Goal: Transaction & Acquisition: Purchase product/service

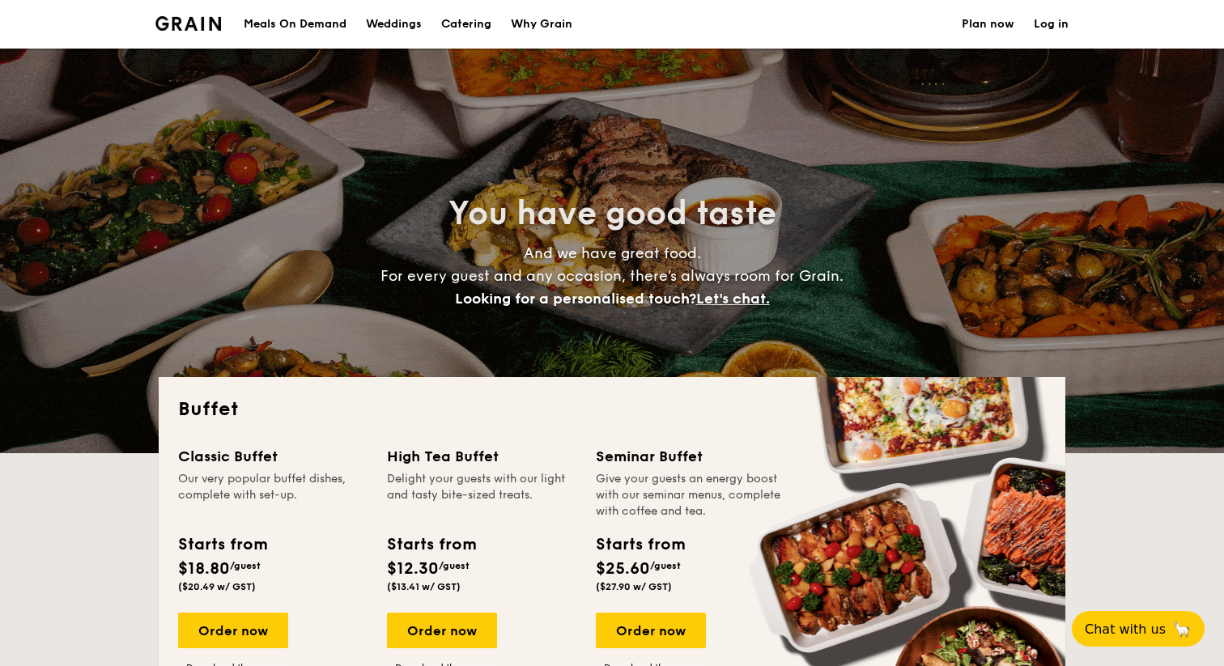
select select
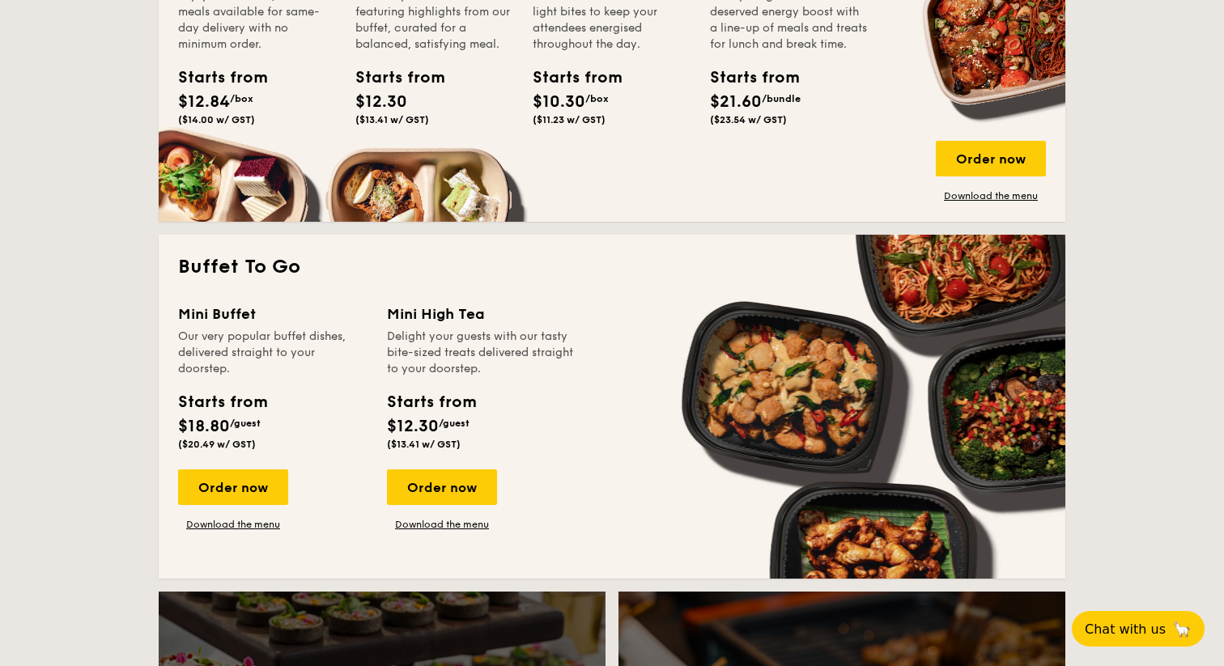
scroll to position [858, 0]
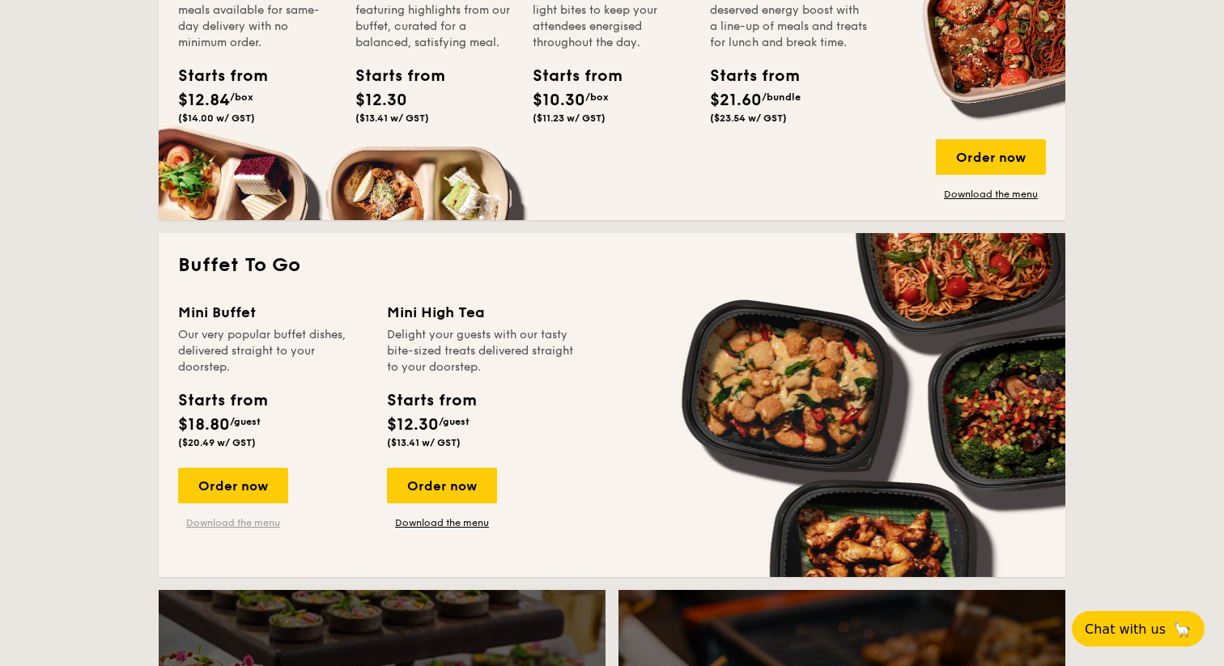
click at [238, 517] on link "Download the menu" at bounding box center [233, 523] width 110 height 13
click at [269, 481] on div "Order now" at bounding box center [233, 486] width 110 height 36
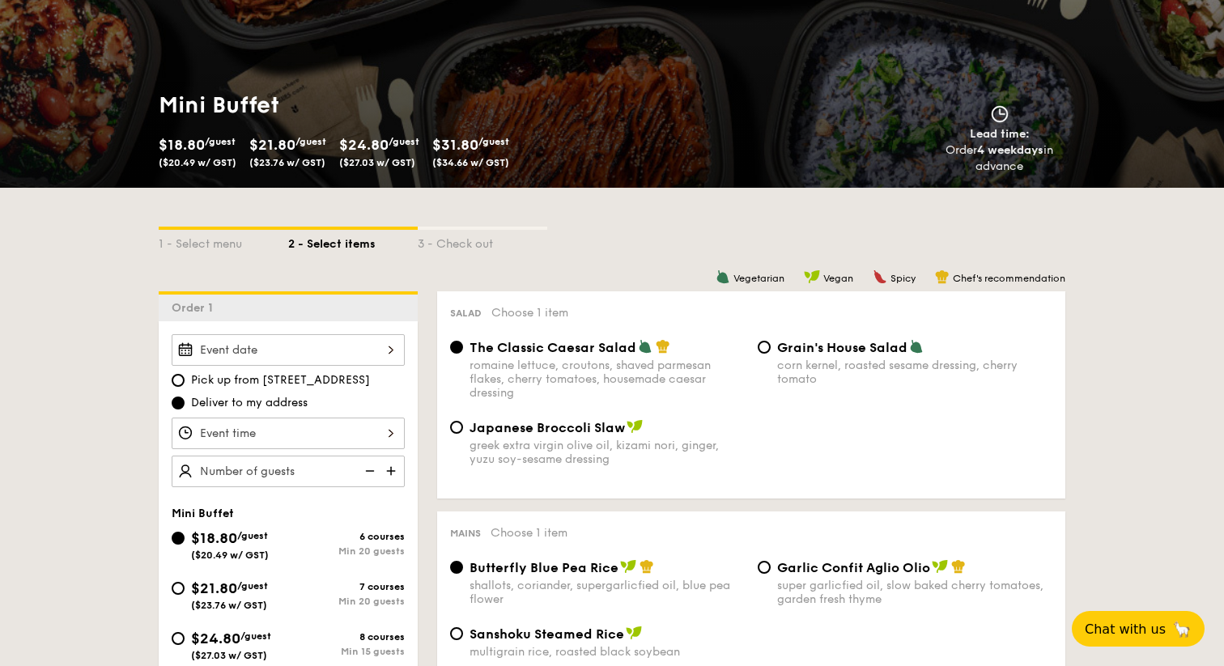
scroll to position [340, 0]
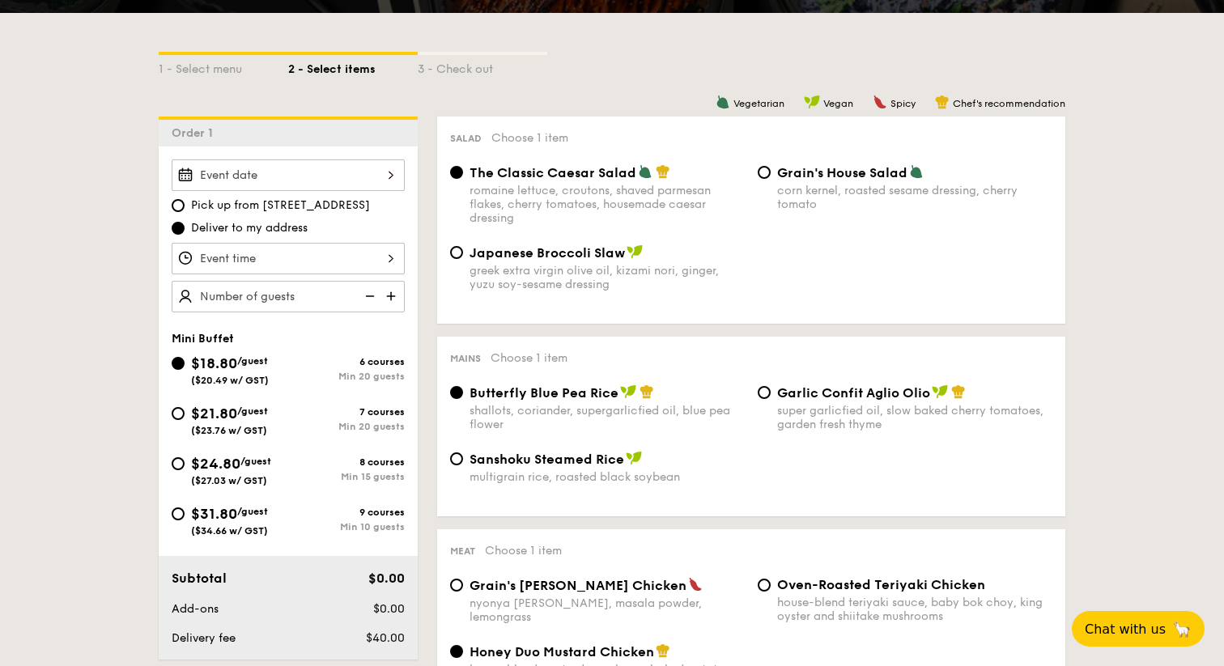
click at [379, 162] on div at bounding box center [288, 176] width 233 height 32
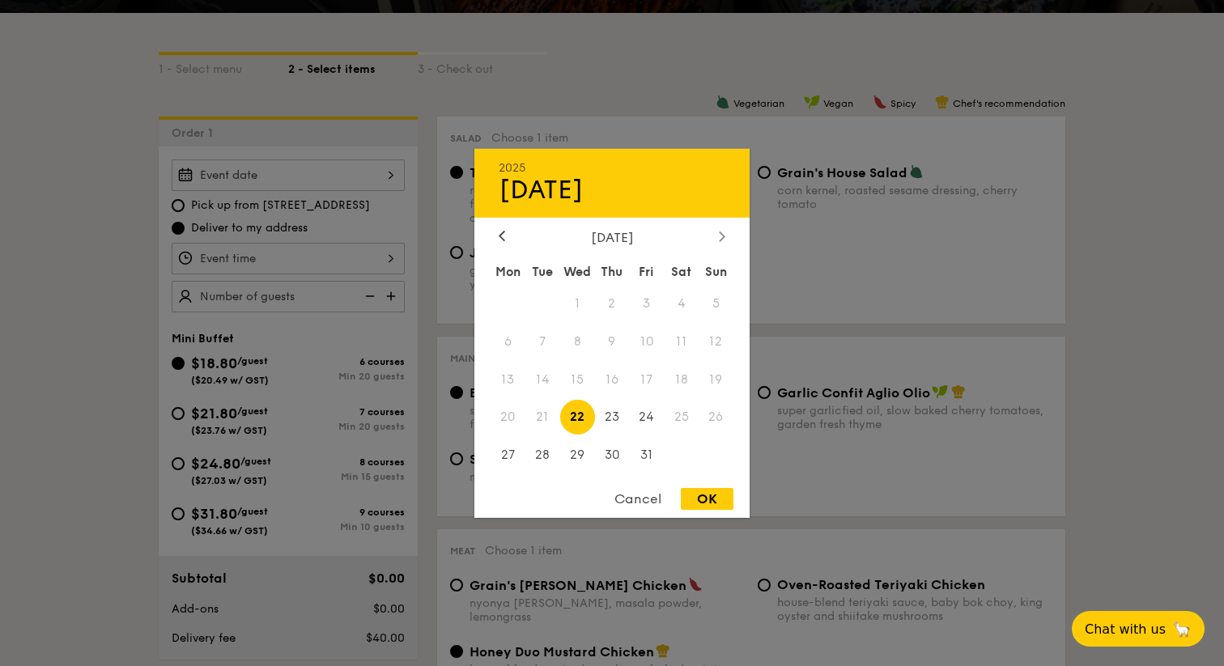
click at [721, 241] on div at bounding box center [722, 236] width 15 height 15
click at [682, 385] on span "15" at bounding box center [681, 379] width 35 height 35
click at [696, 502] on div "OK" at bounding box center [707, 499] width 53 height 22
type input "[DATE]"
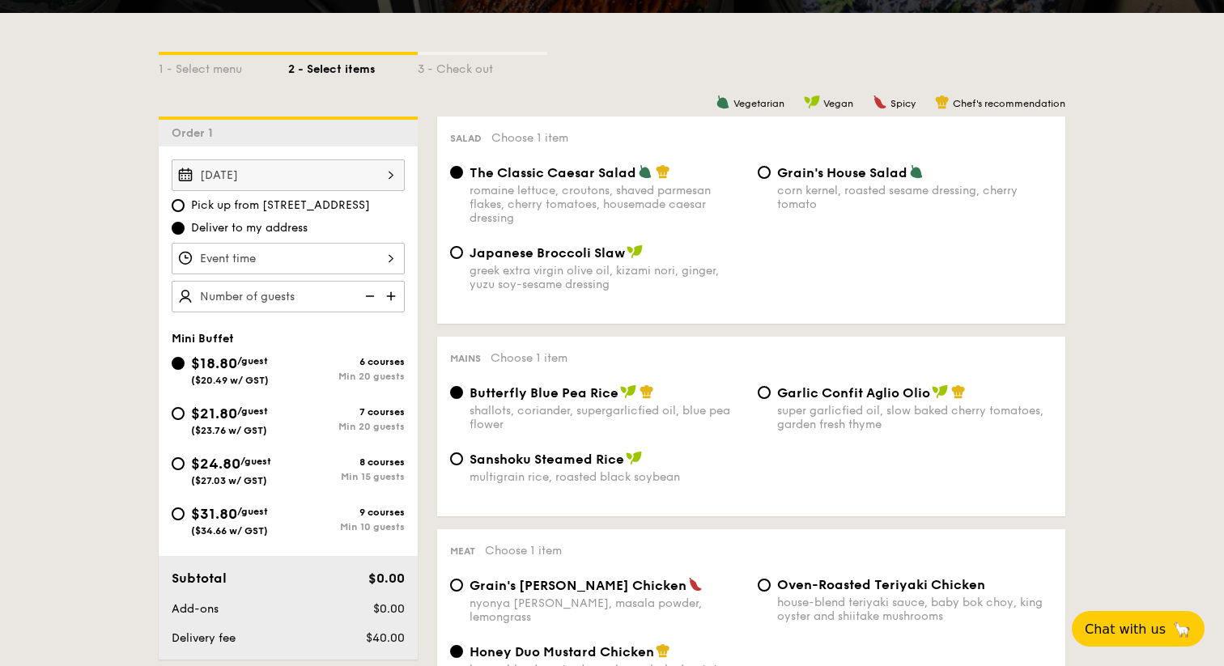
click at [351, 262] on div "12 1 2 3 4 5 6 7 8 9 10 11 00 15 30 45 am pm Cancel OK" at bounding box center [288, 259] width 233 height 32
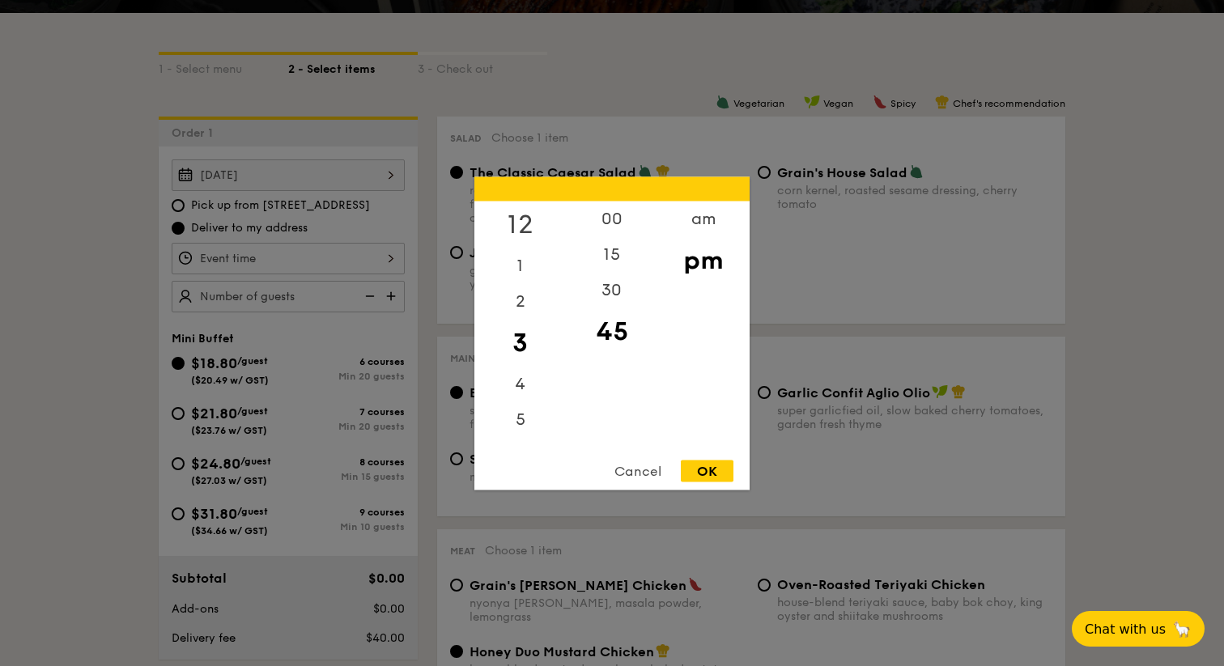
click at [516, 228] on div "12" at bounding box center [519, 224] width 91 height 47
click at [611, 222] on div "00" at bounding box center [611, 224] width 91 height 47
click at [710, 461] on div "OK" at bounding box center [707, 471] width 53 height 22
type input "12:00PM"
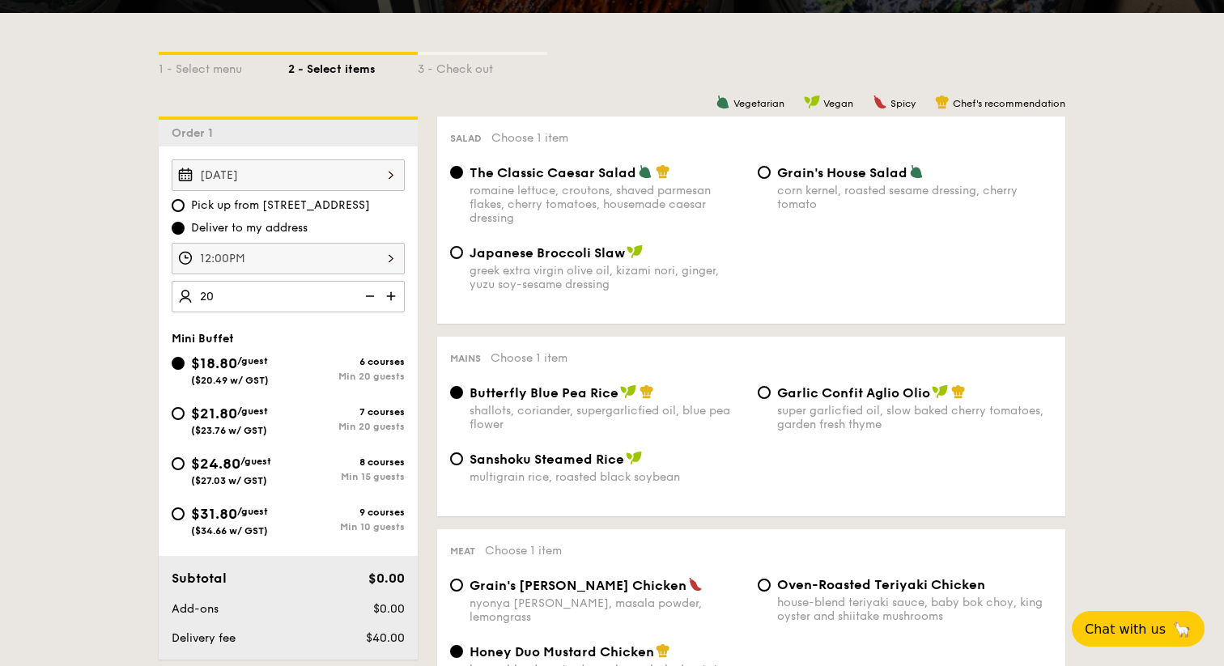
type input "20 guests"
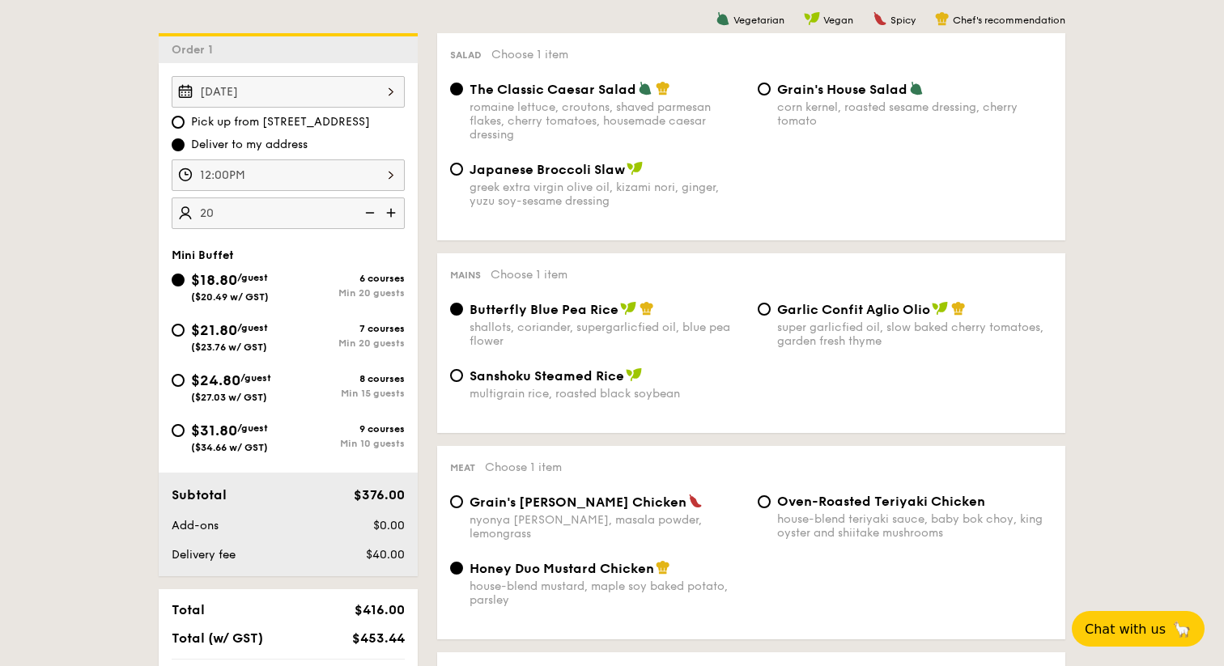
scroll to position [428, 0]
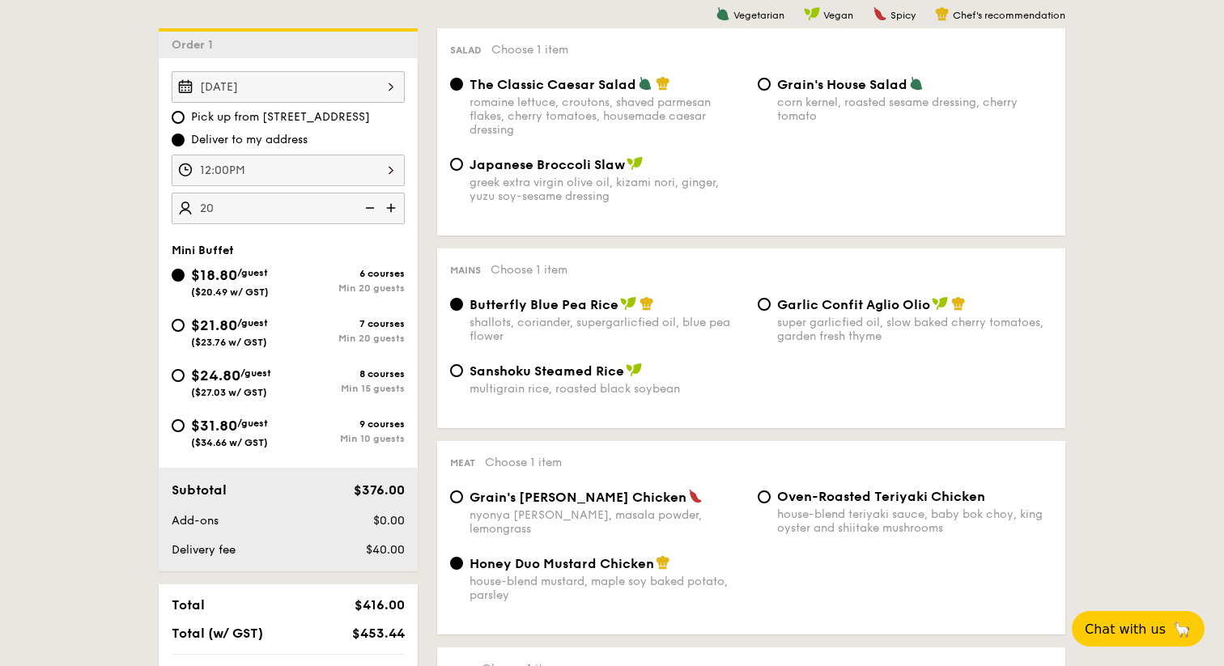
click at [467, 168] on div "Japanese Broccoli Slaw greek extra virgin olive oil, kizami [PERSON_NAME], yuzu…" at bounding box center [598, 179] width 308 height 47
click at [461, 168] on input "Japanese Broccoli Slaw greek extra virgin olive oil, kizami [PERSON_NAME], yuzu…" at bounding box center [456, 164] width 13 height 13
radio input "true"
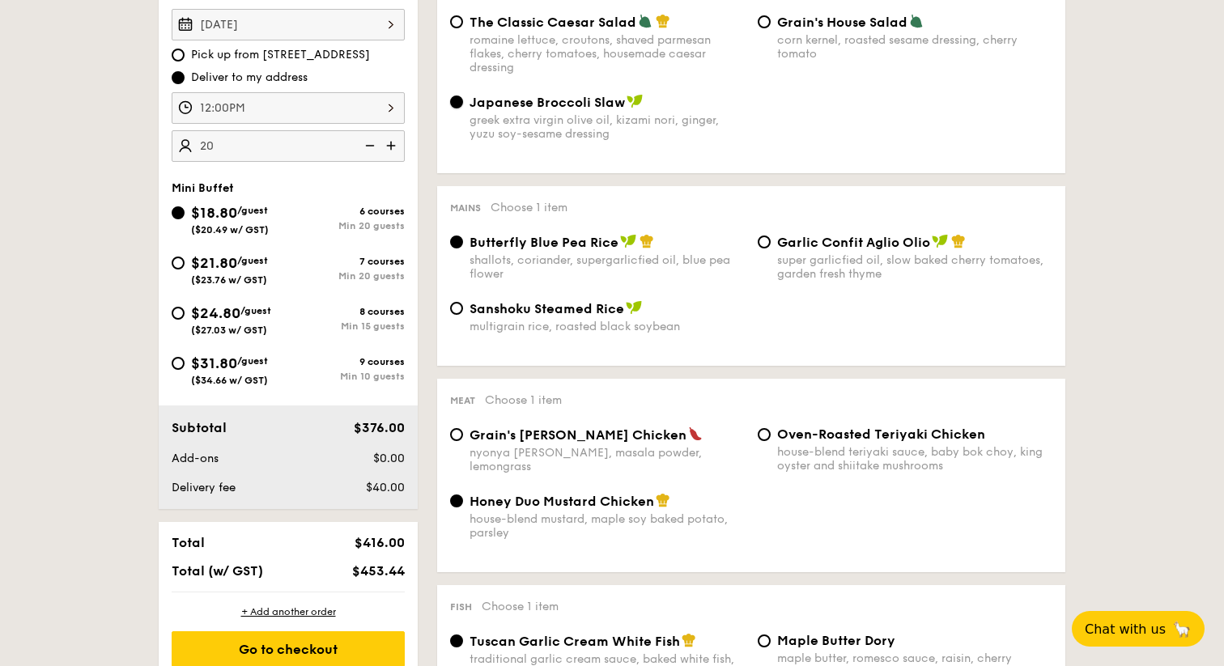
scroll to position [492, 0]
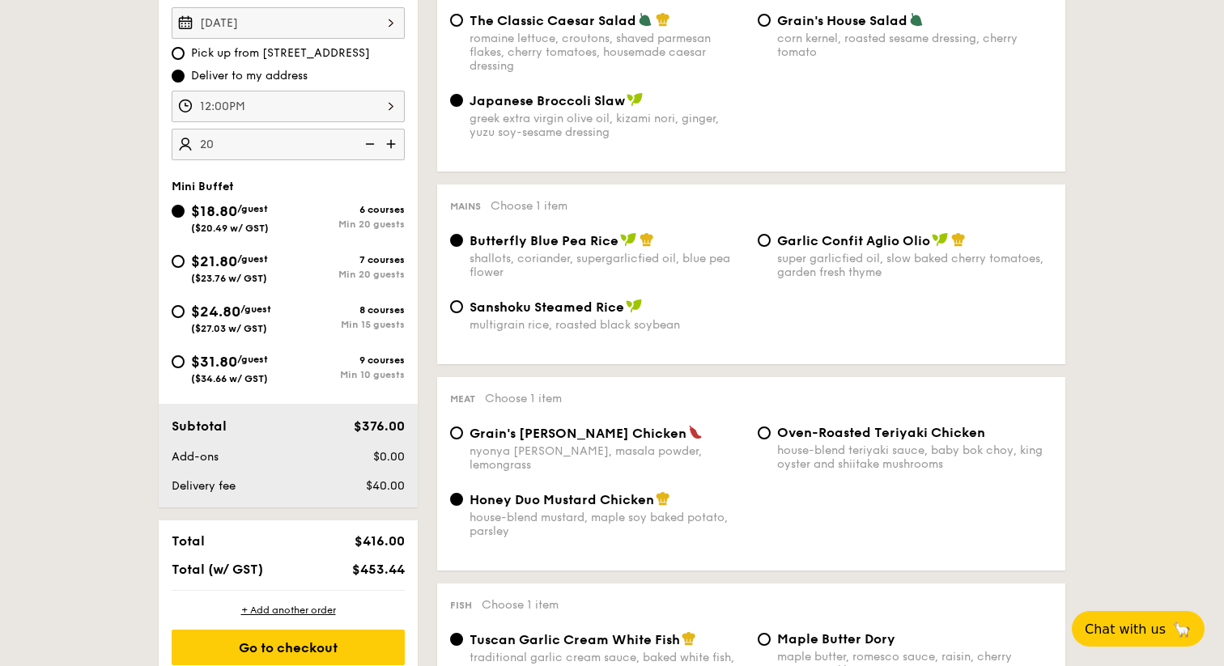
click at [772, 242] on div "Garlic Confit Aglio Olio super garlicfied oil, slow baked cherry tomatoes, gard…" at bounding box center [905, 255] width 308 height 47
click at [761, 242] on input "Garlic Confit Aglio Olio super garlicfied oil, slow baked cherry tomatoes, gard…" at bounding box center [764, 240] width 13 height 13
radio input "true"
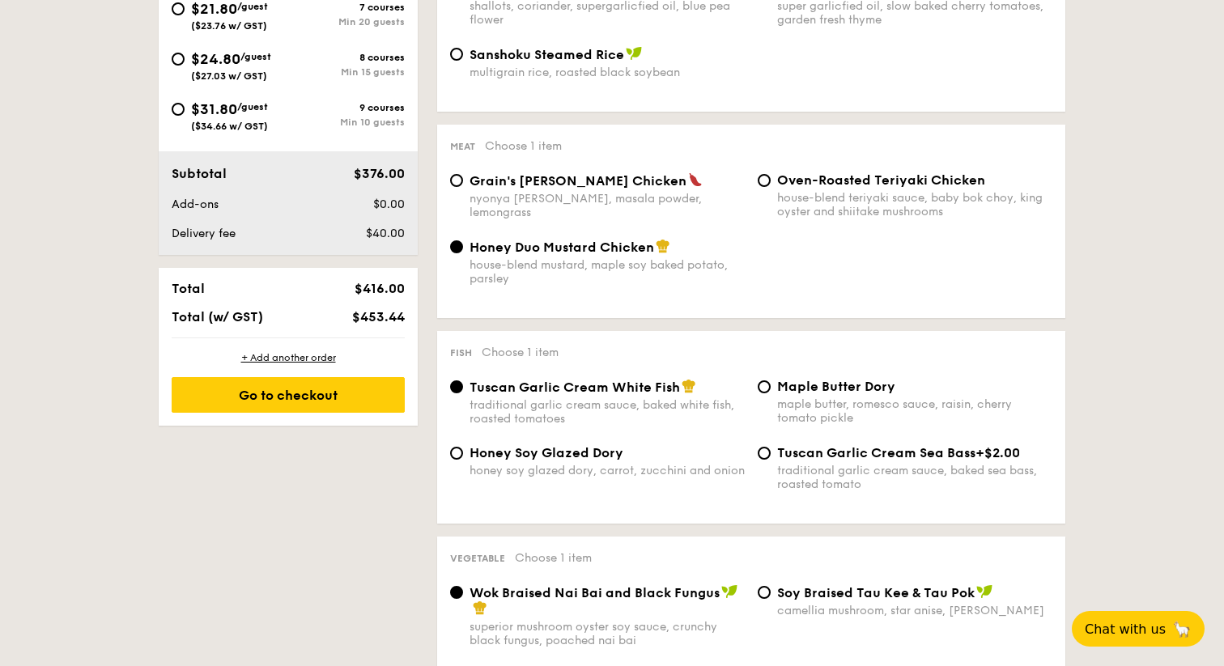
scroll to position [765, 0]
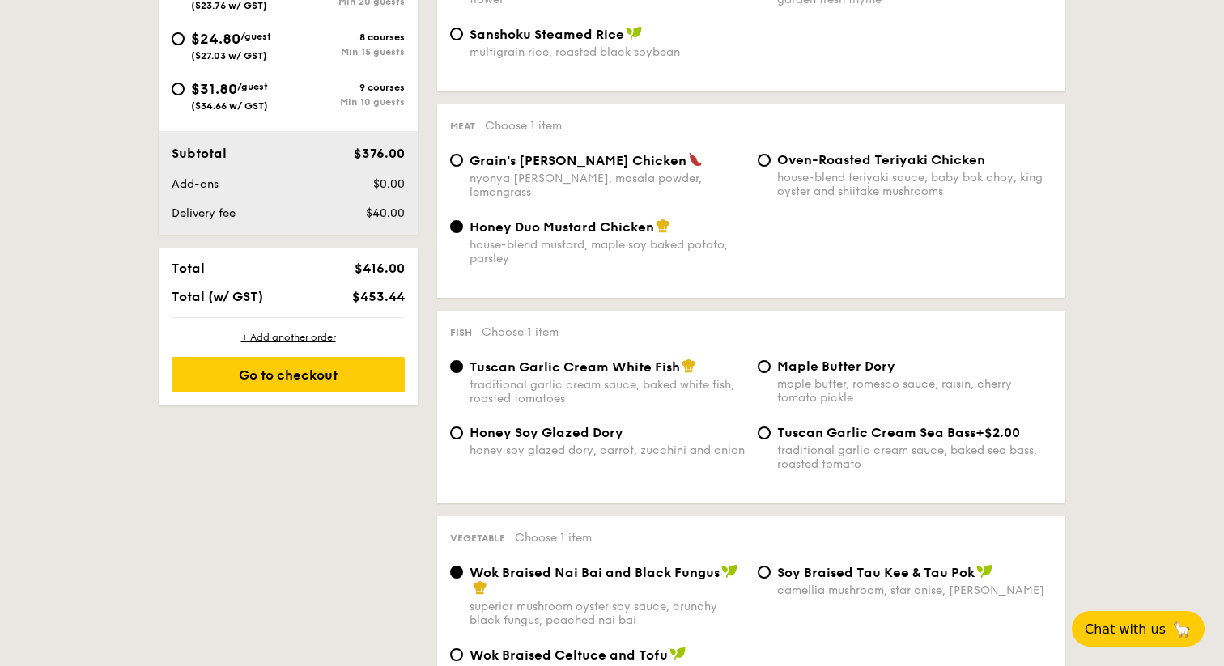
click at [774, 374] on div "Maple Butter Dory maple butter, romesco sauce, raisin, cherry tomato pickle" at bounding box center [905, 382] width 308 height 46
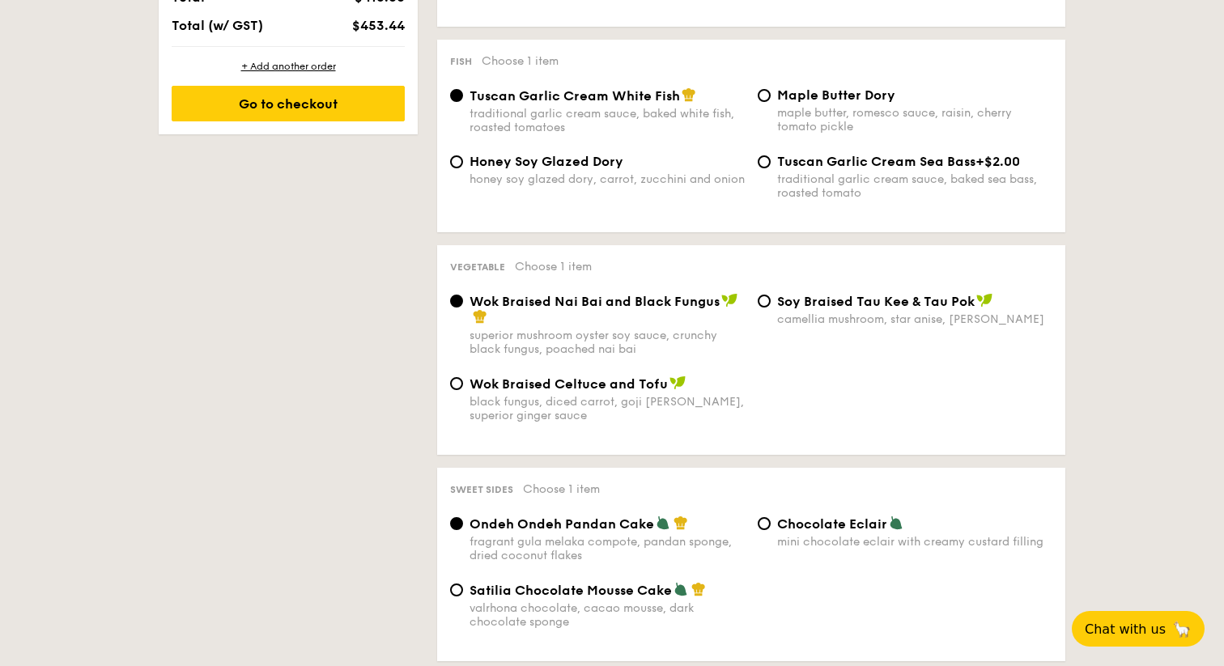
scroll to position [1038, 0]
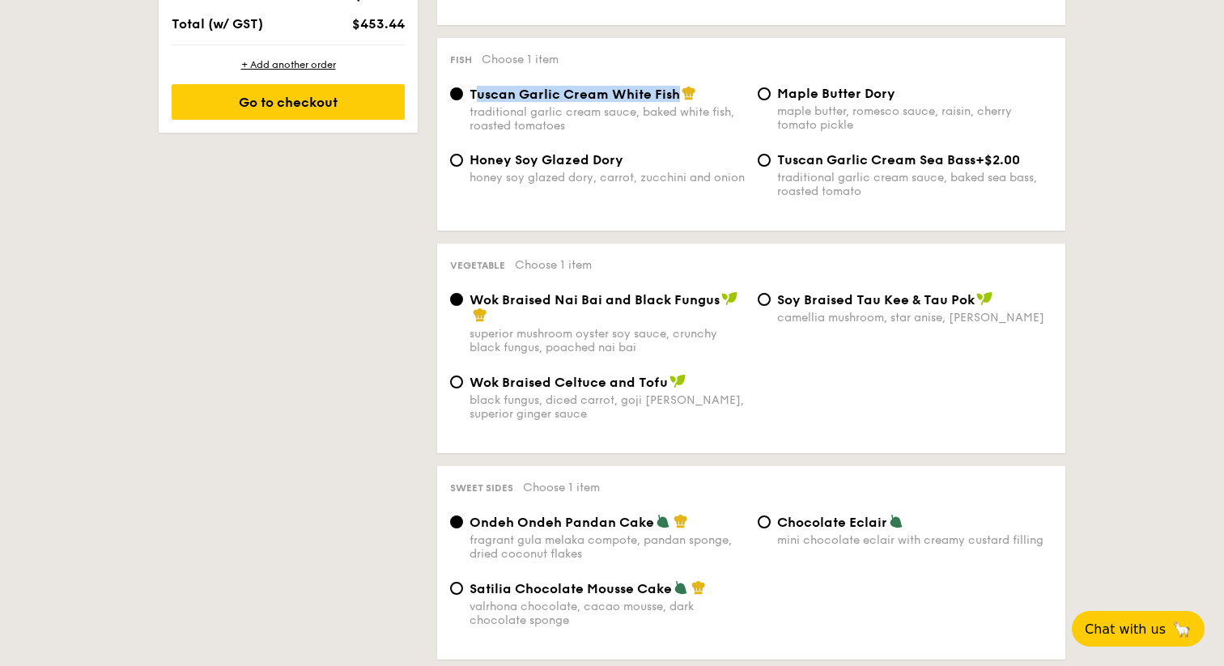
drag, startPoint x: 474, startPoint y: 93, endPoint x: 675, endPoint y: 92, distance: 201.6
click at [675, 92] on span "Tuscan Garlic Cream White Fish" at bounding box center [575, 94] width 211 height 15
copy span "uscan Garlic Cream White Fish"
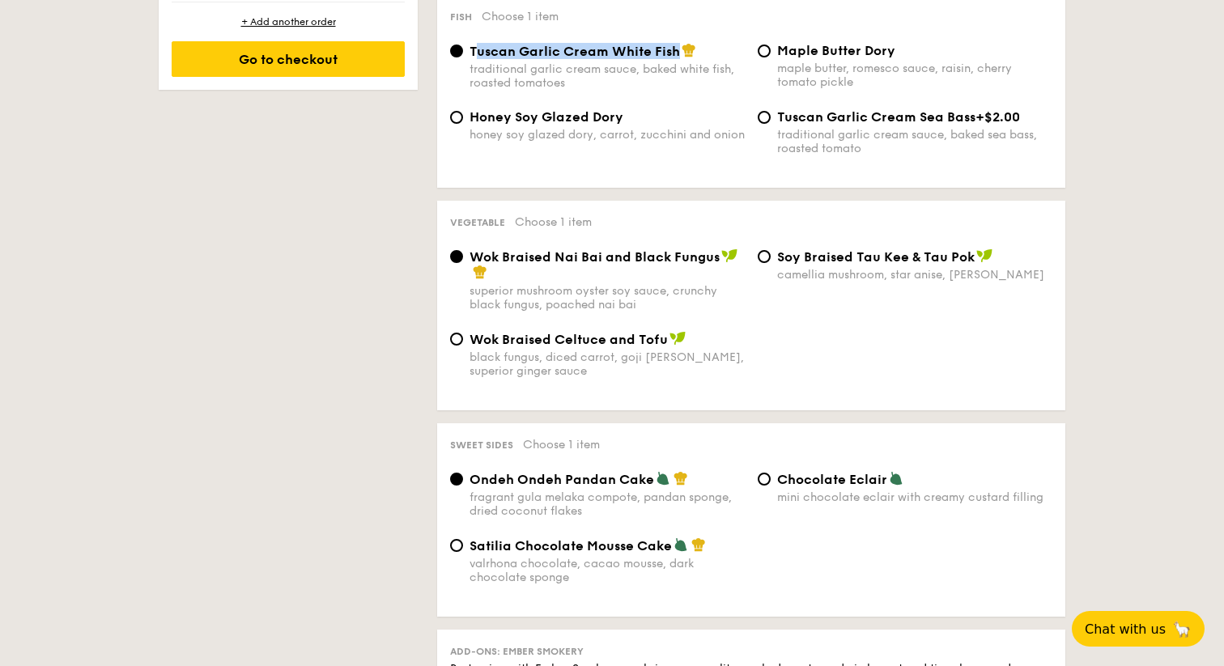
scroll to position [1083, 0]
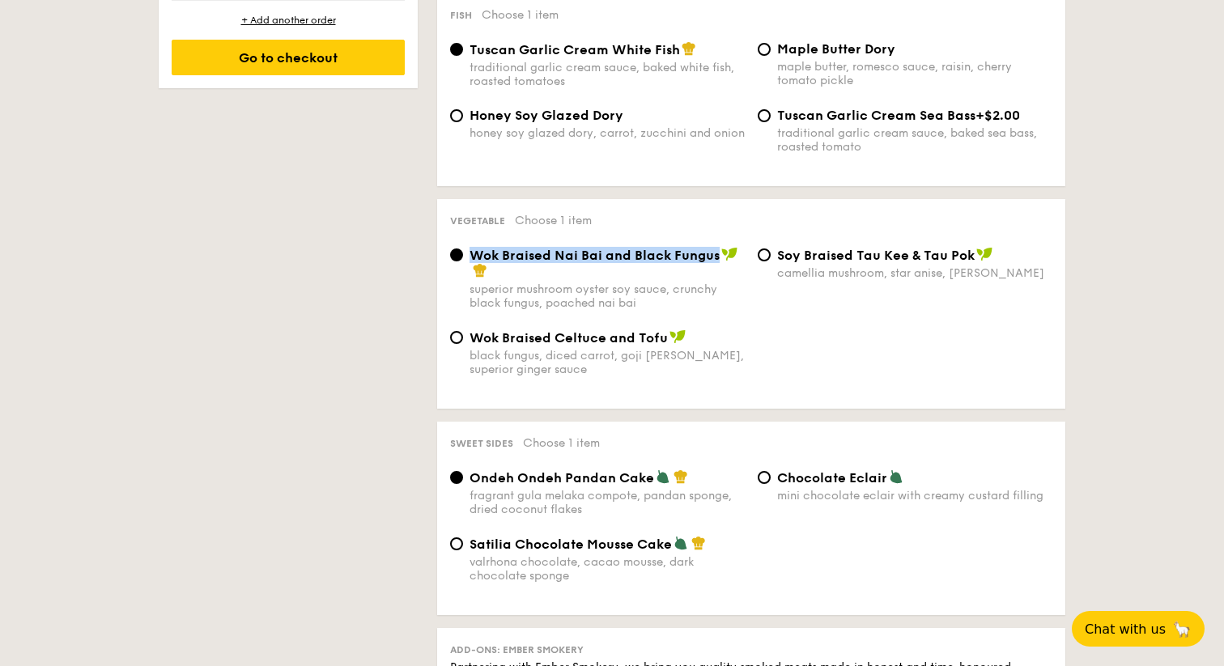
drag, startPoint x: 716, startPoint y: 262, endPoint x: 473, endPoint y: 257, distance: 243.0
click at [473, 257] on span "Wok Braised Nai Bai and Black Fungus" at bounding box center [595, 255] width 250 height 15
copy span "Wok Braised Nai Bai and Black Fungus"
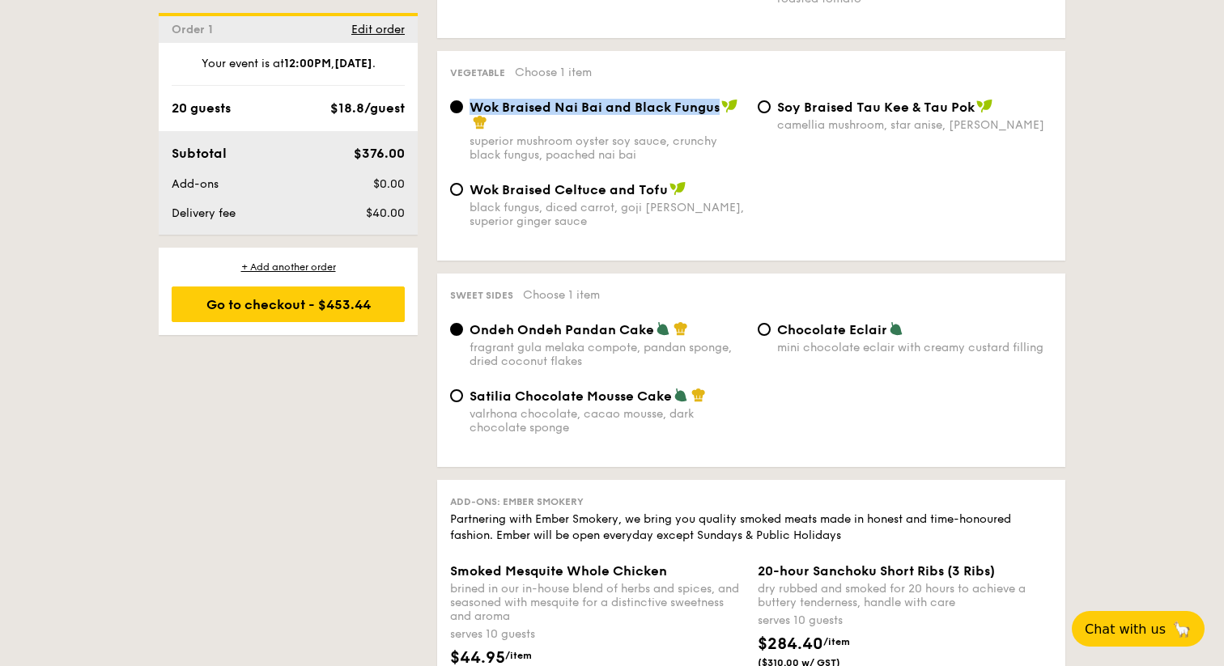
scroll to position [1204, 0]
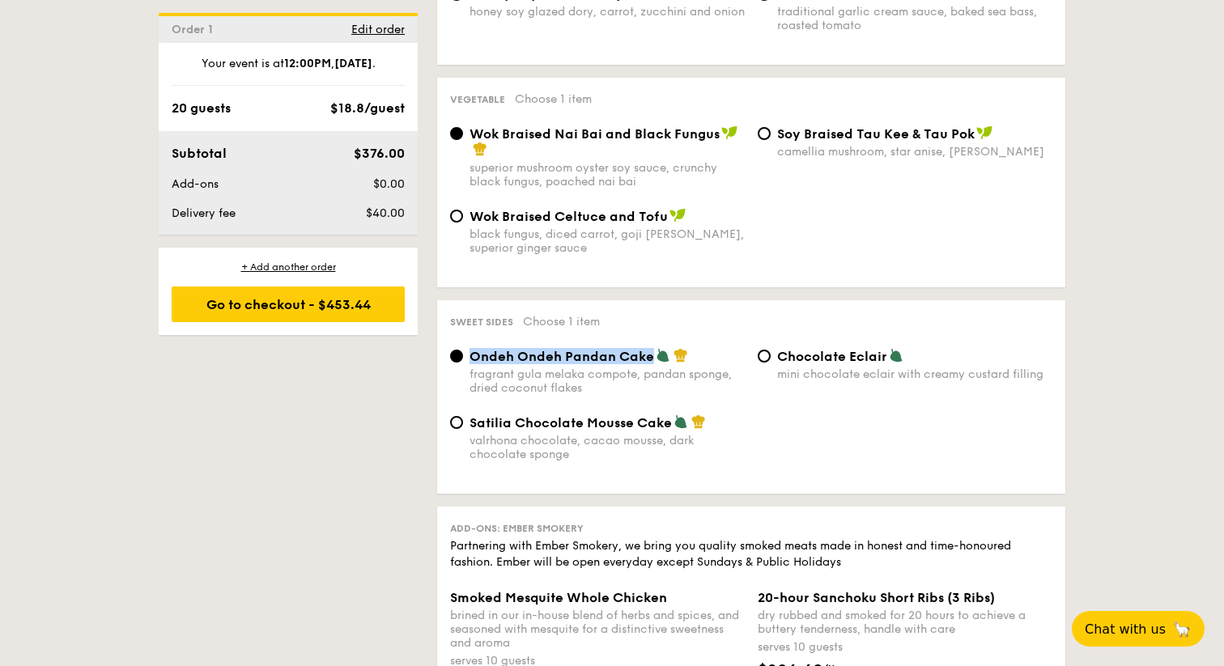
drag, startPoint x: 473, startPoint y: 364, endPoint x: 649, endPoint y: 363, distance: 175.7
click at [649, 363] on span "Ondeh Ondeh Pandan Cake" at bounding box center [562, 356] width 185 height 15
copy span "Ondeh Ondeh Pandan Cake"
click at [730, 356] on div "Ondeh Ondeh Pandan Cake" at bounding box center [607, 356] width 275 height 16
click at [463, 356] on input "Ondeh Ondeh Pandan Cake fragrant [PERSON_NAME] melaka compote, pandan sponge, d…" at bounding box center [456, 356] width 13 height 13
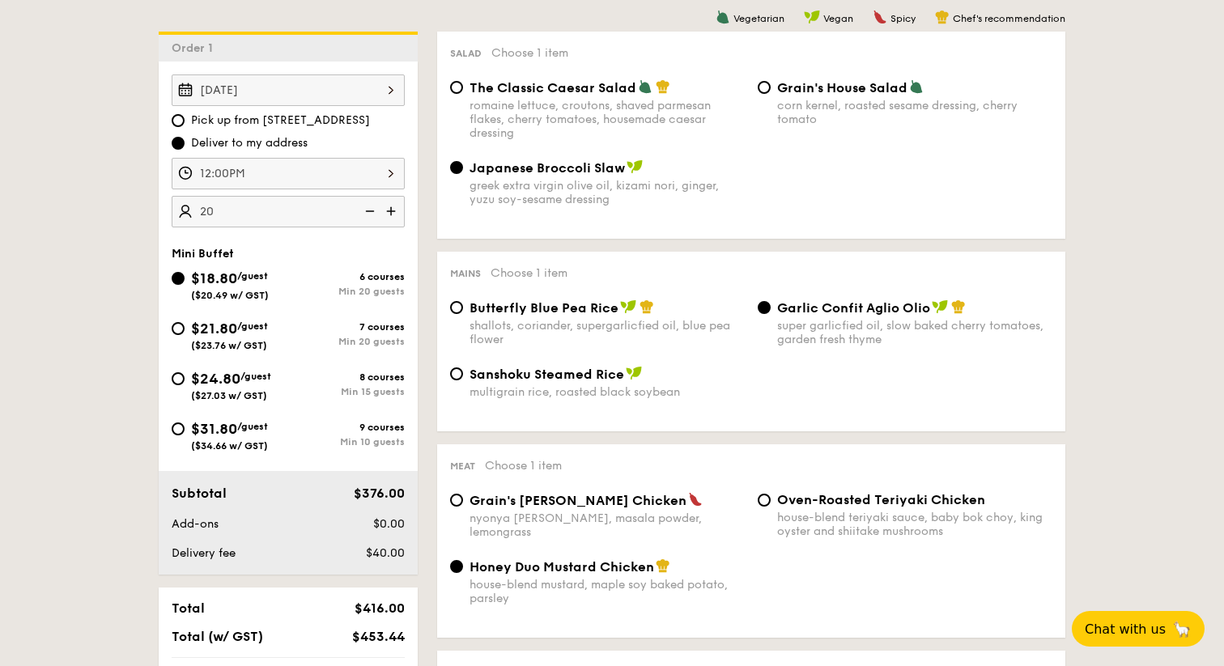
scroll to position [409, 0]
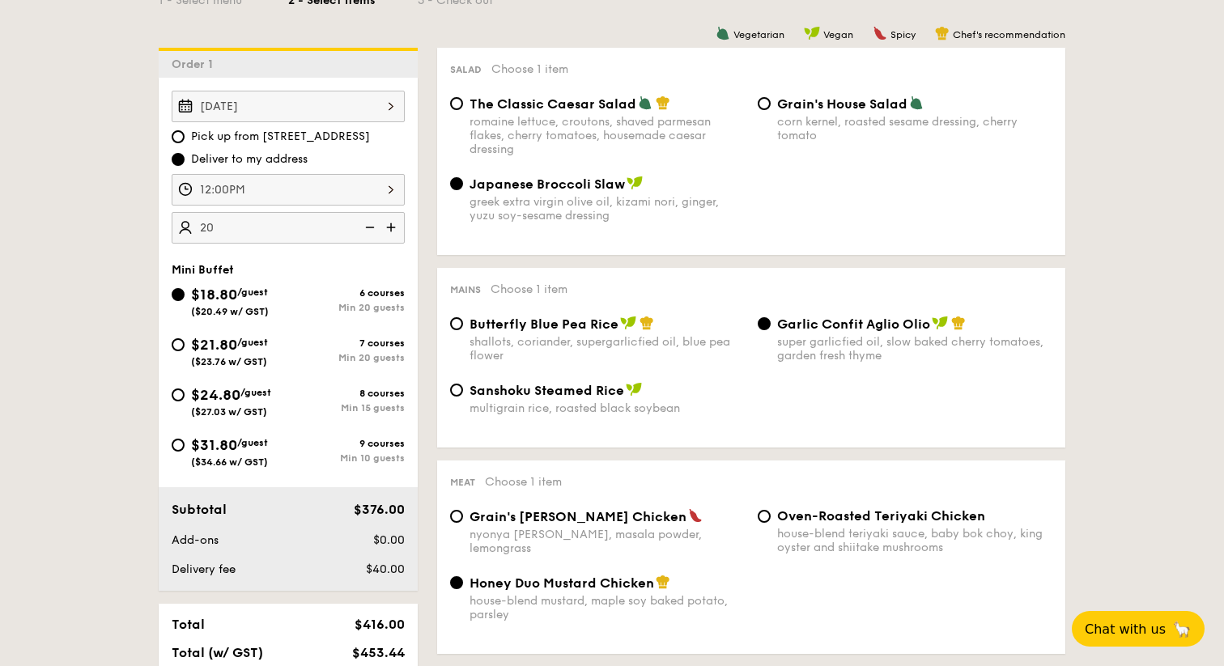
click at [202, 226] on input "20" at bounding box center [288, 228] width 233 height 32
click at [449, 230] on div "Japanese Broccoli Slaw greek extra virgin olive oil, kizami [PERSON_NAME], yuzu…" at bounding box center [751, 209] width 615 height 66
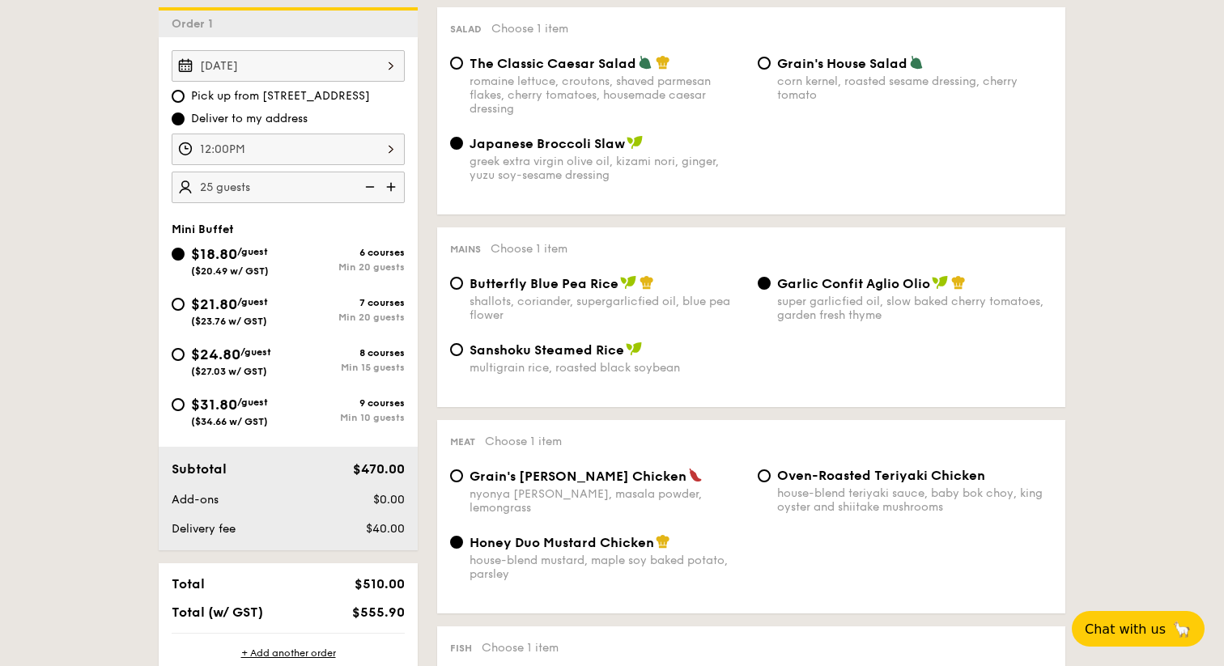
scroll to position [462, 0]
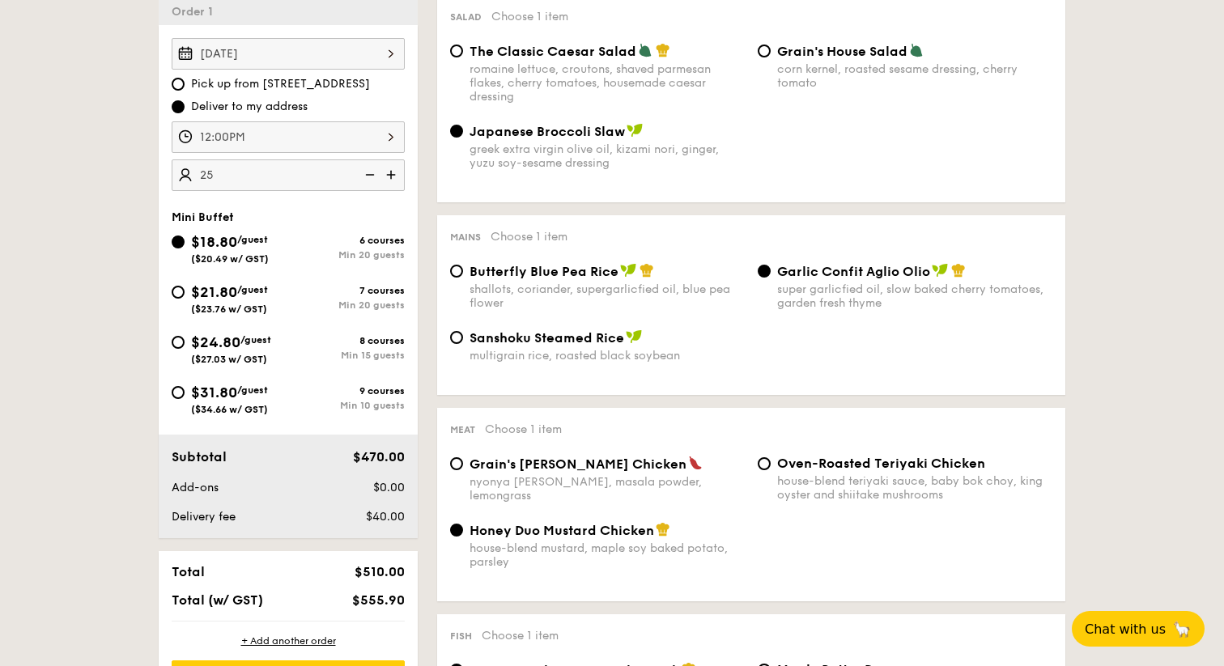
click at [206, 177] on input "25" at bounding box center [288, 176] width 233 height 32
click at [440, 202] on div "Salad Choose 1 item The Classic Caesar Salad romaine lettuce, croutons, shaved …" at bounding box center [751, 98] width 628 height 207
click at [365, 252] on div "Mini Buffet $18.80 /guest ($20.49 w/ GST) 6 courses Min 20 guests $21.80 /guest…" at bounding box center [288, 321] width 233 height 221
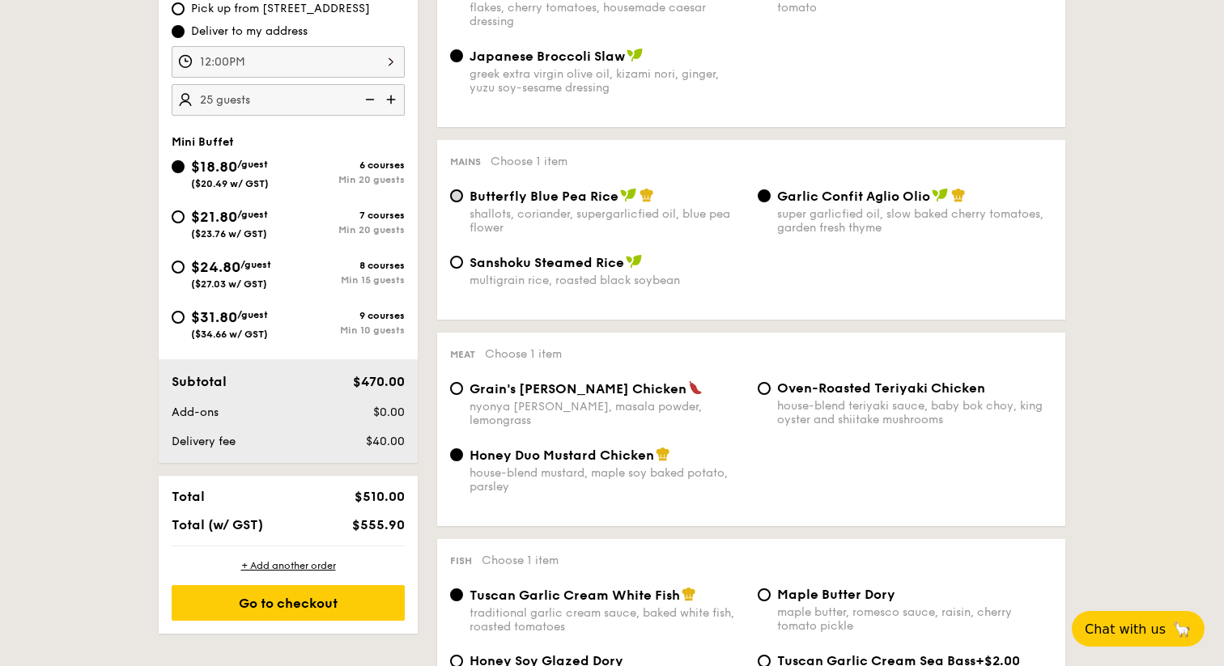
scroll to position [534, 0]
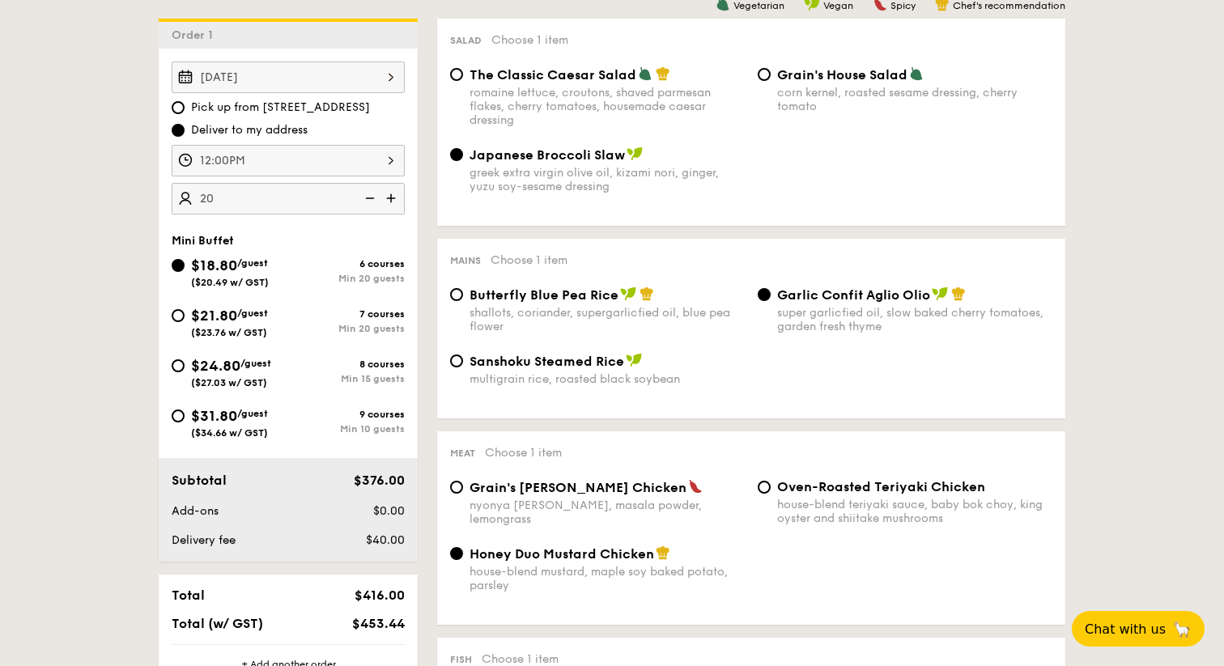
scroll to position [439, 0]
click at [394, 197] on img at bounding box center [393, 197] width 24 height 31
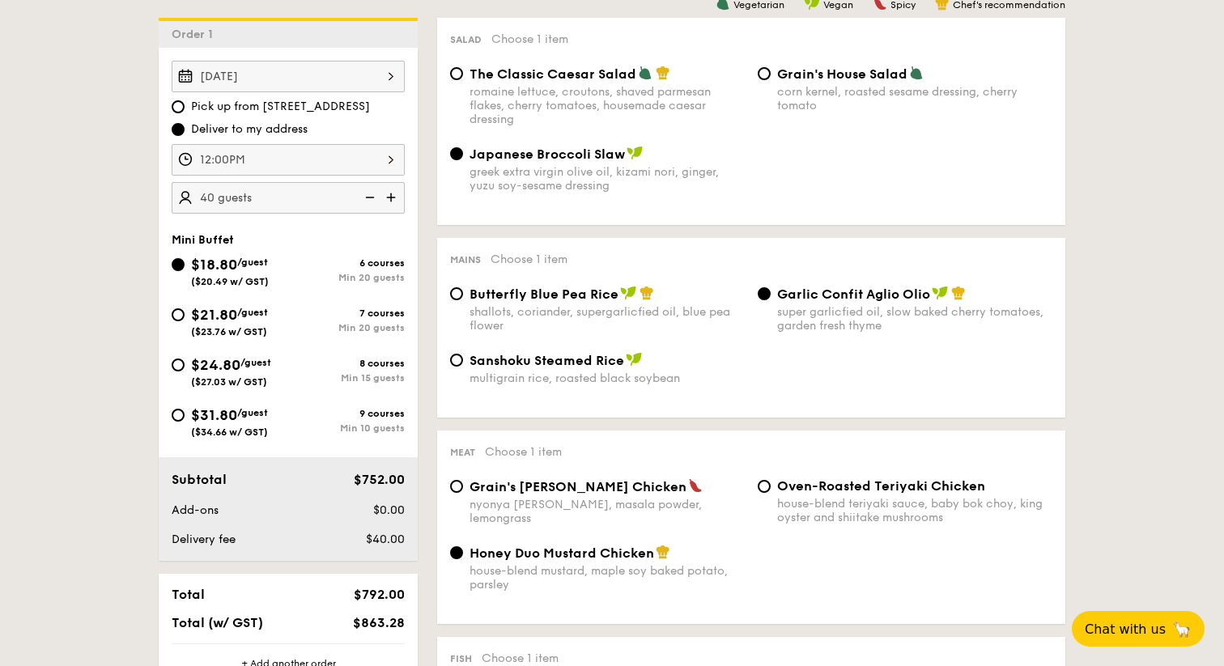
click at [376, 198] on img at bounding box center [368, 197] width 24 height 31
click at [397, 194] on img at bounding box center [393, 197] width 24 height 31
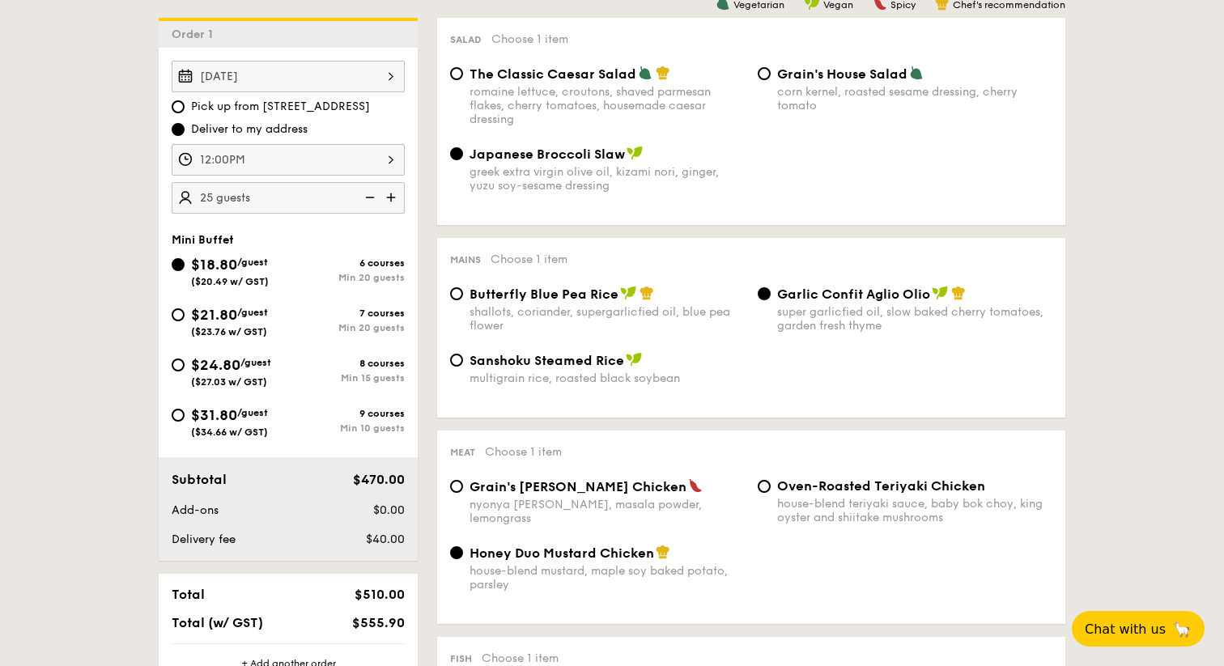
click at [372, 198] on img at bounding box center [368, 197] width 24 height 31
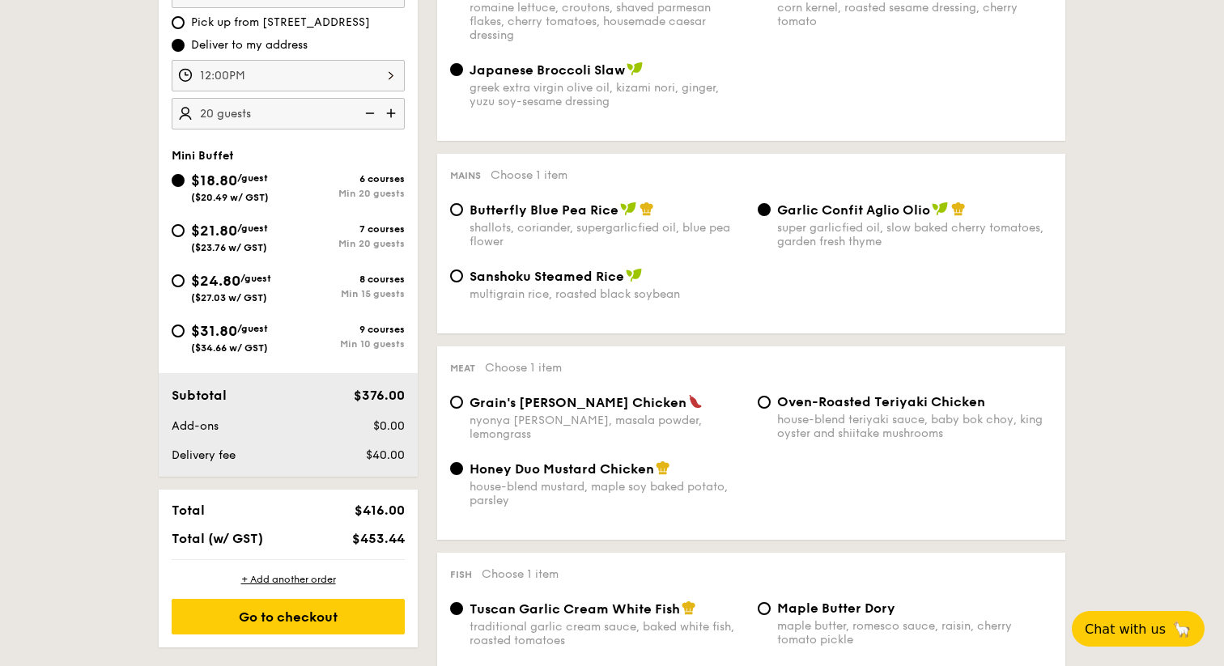
scroll to position [506, 0]
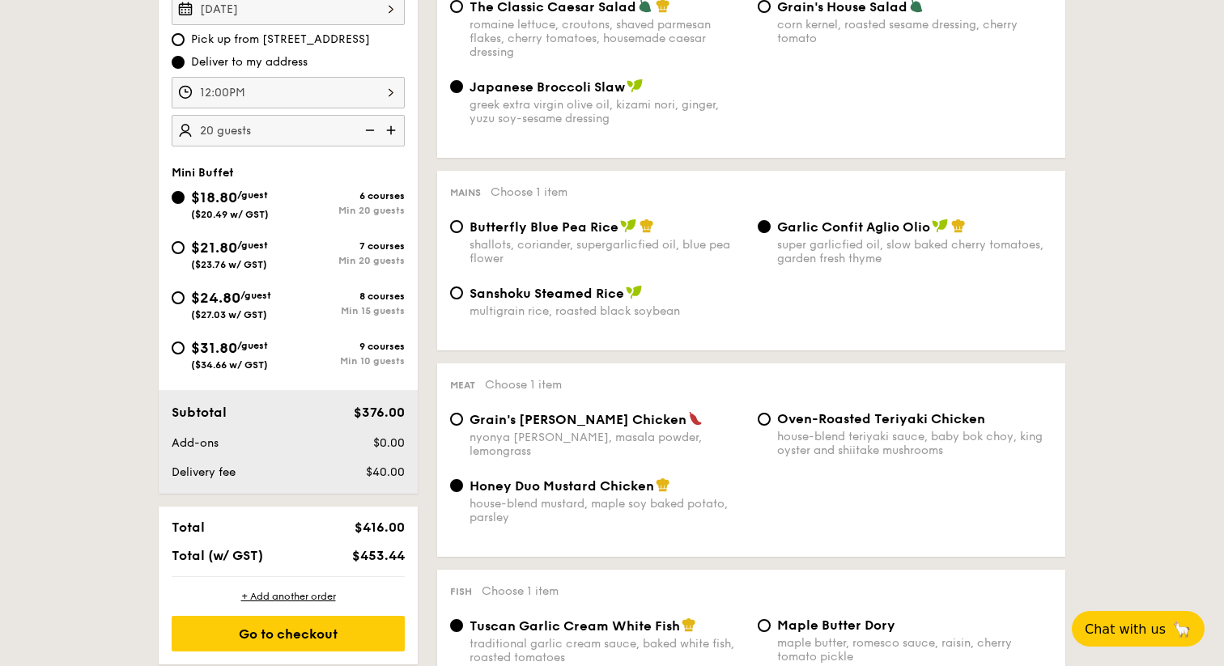
click at [385, 138] on img at bounding box center [393, 130] width 24 height 31
type input "25 guests"
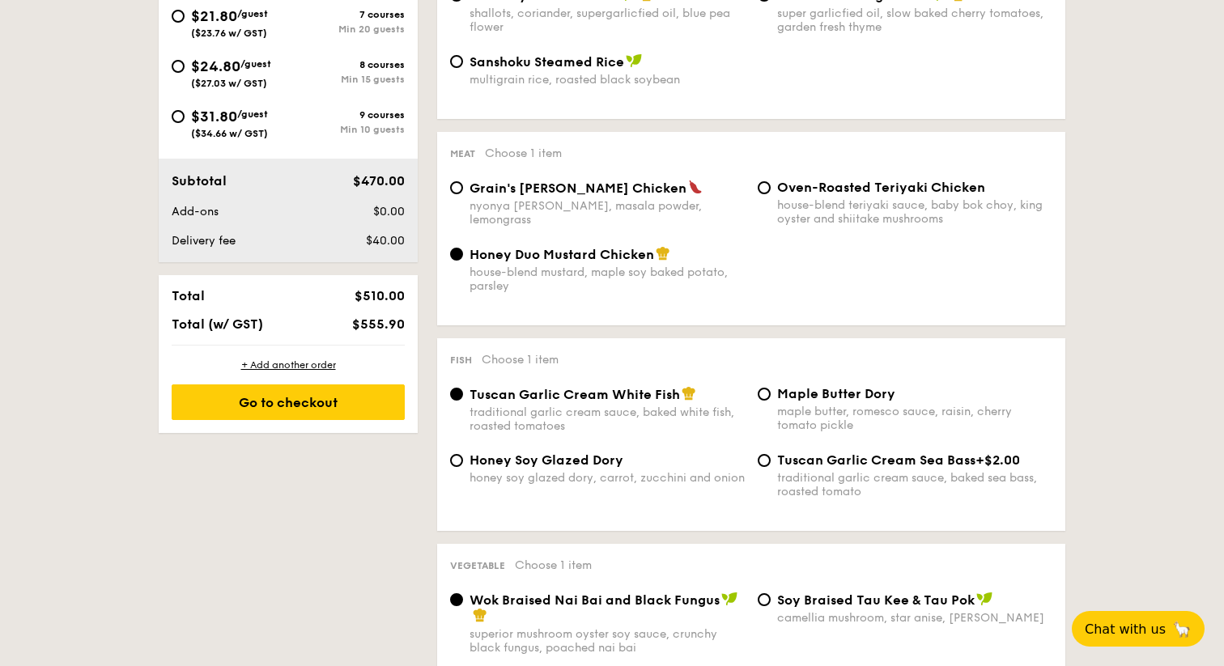
scroll to position [745, 0]
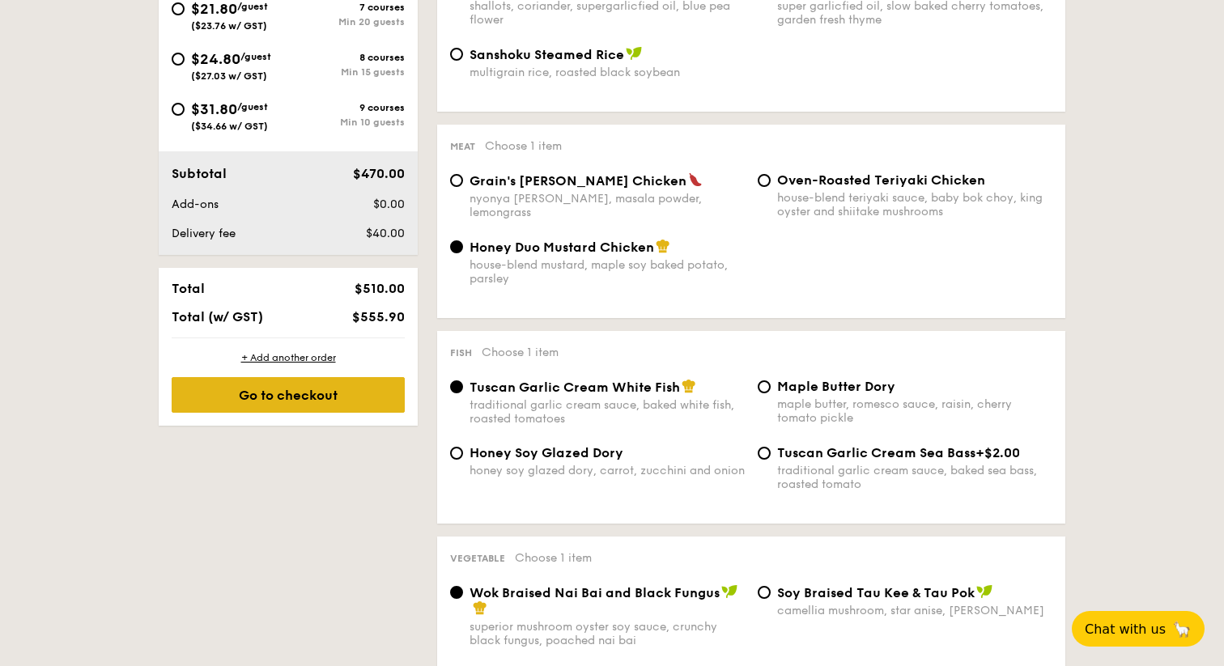
click at [364, 402] on div "Go to checkout" at bounding box center [288, 395] width 233 height 36
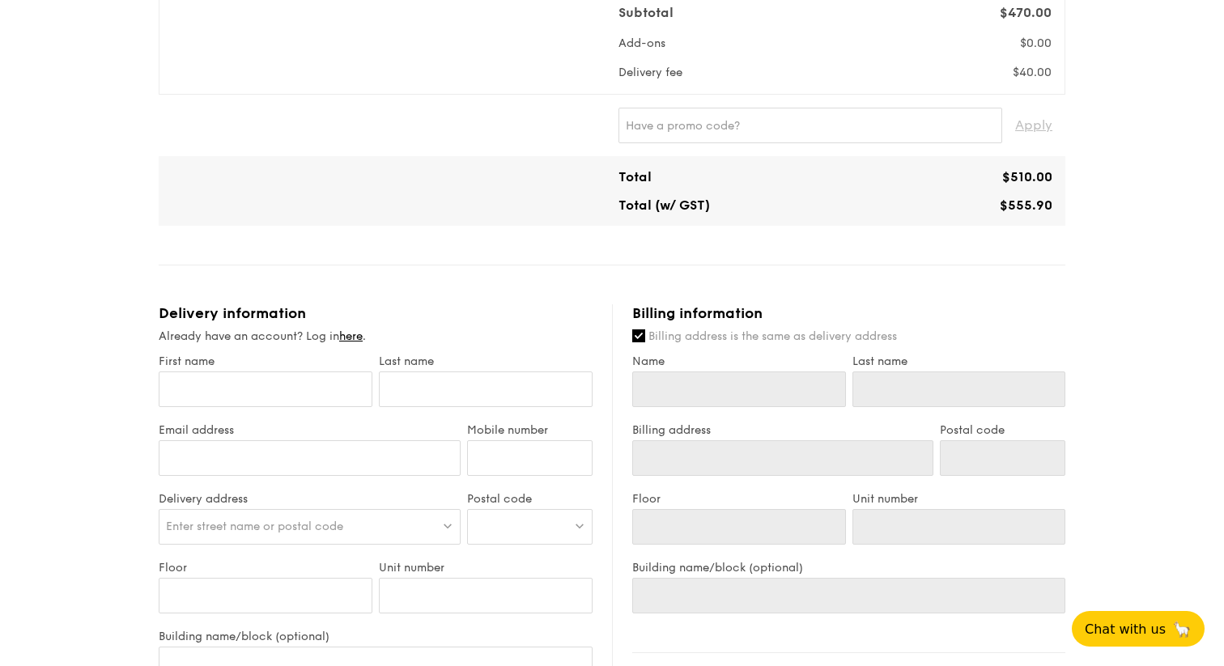
scroll to position [506, 0]
